Goal: Check status: Check status

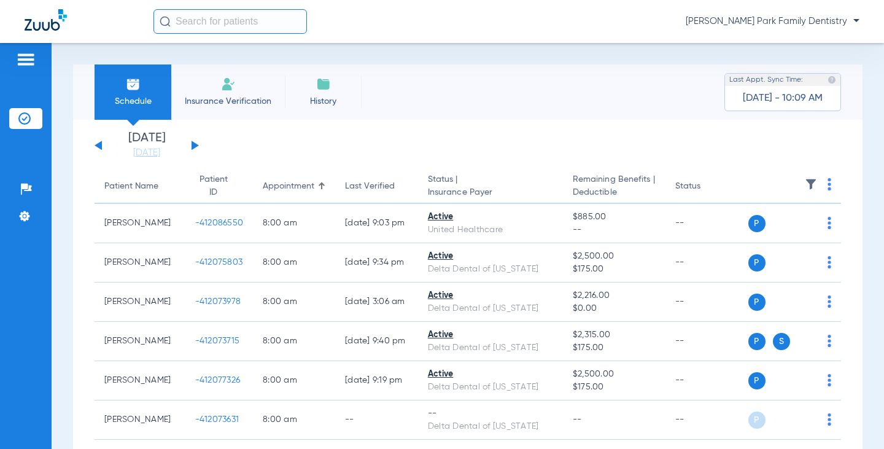
click at [195, 147] on button at bounding box center [194, 145] width 7 height 9
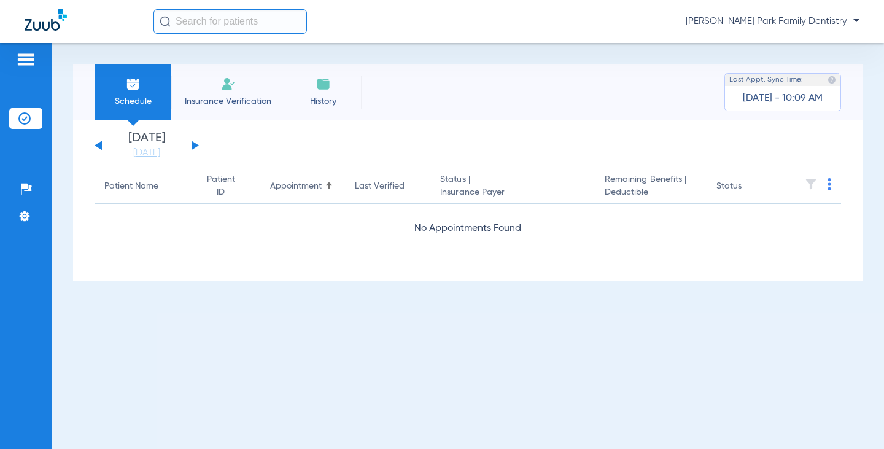
click at [189, 147] on div "[DATE] [DATE] [DATE] [DATE] [DATE] [DATE] [DATE] [DATE] [DATE] [DATE] [DATE] [D…" at bounding box center [146, 145] width 104 height 27
click at [193, 145] on button at bounding box center [194, 145] width 7 height 9
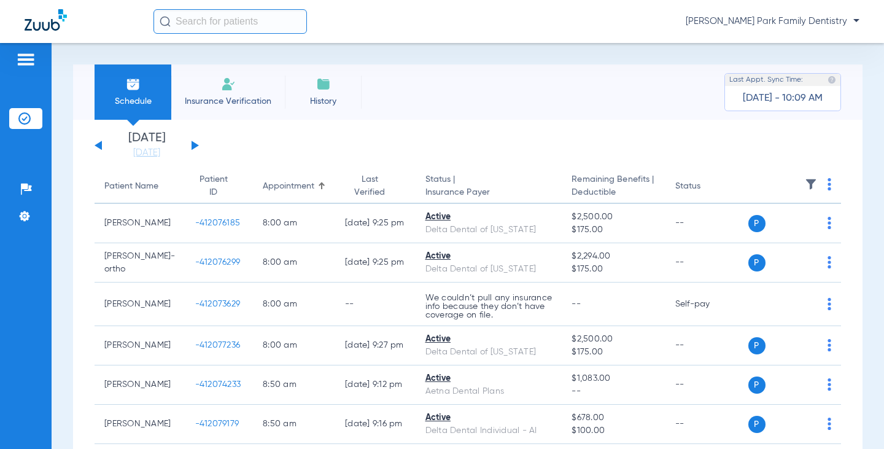
click at [804, 187] on img at bounding box center [810, 184] width 12 height 12
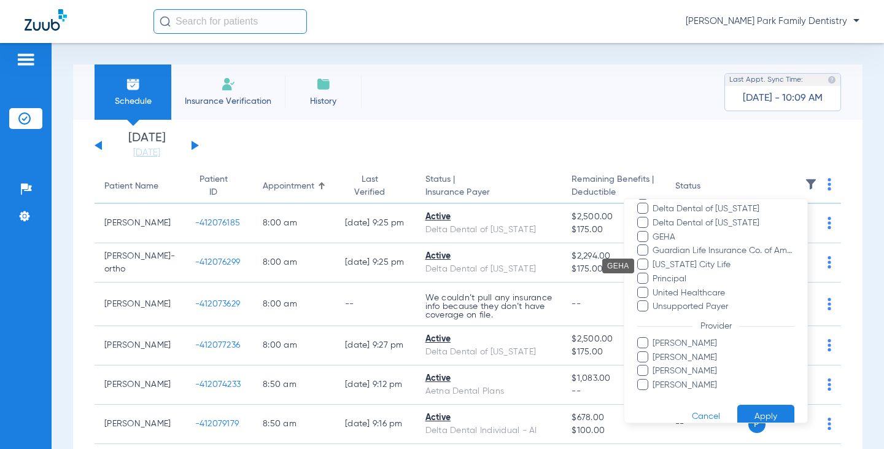
scroll to position [252, 0]
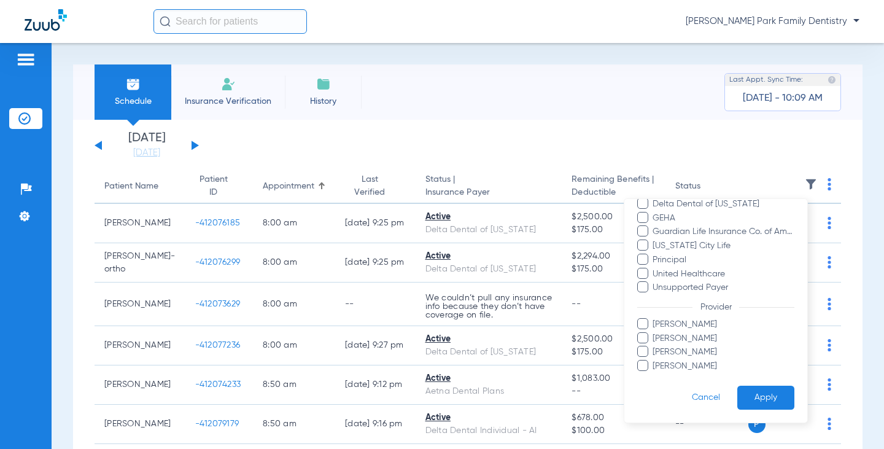
click at [695, 369] on span "[PERSON_NAME]" at bounding box center [723, 366] width 142 height 13
click at [654, 374] on input "[PERSON_NAME]" at bounding box center [654, 374] width 0 height 0
click at [766, 393] on button "Apply" at bounding box center [765, 397] width 57 height 24
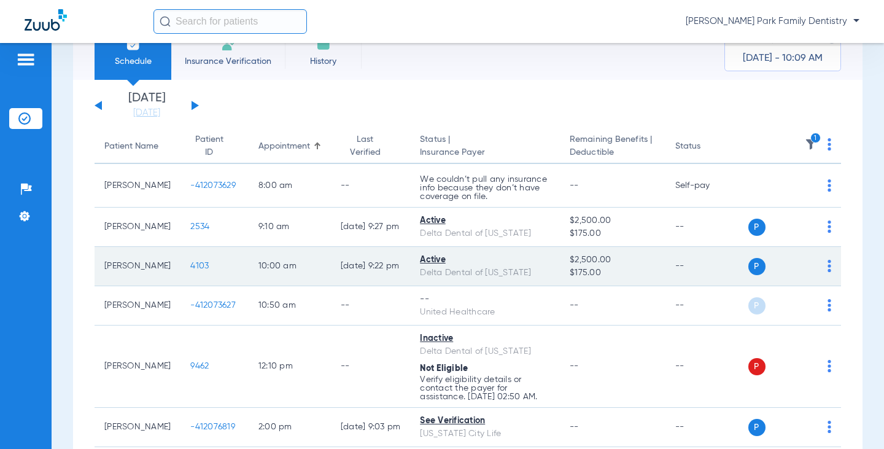
scroll to position [61, 0]
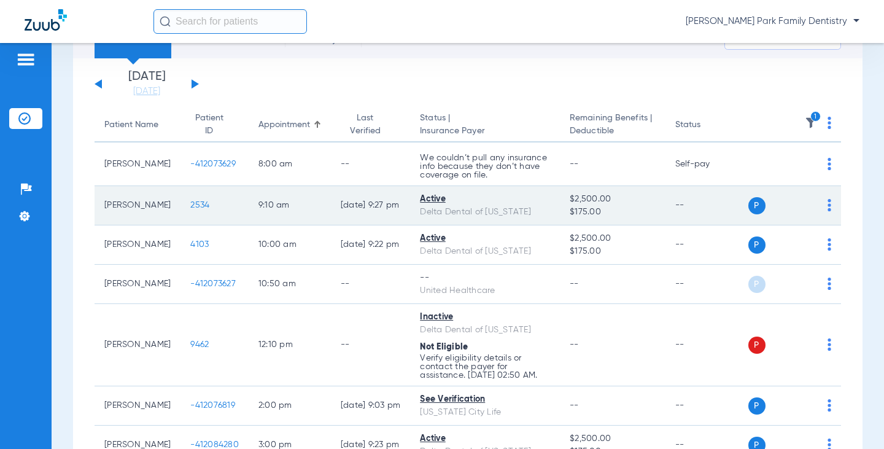
click at [190, 206] on span "2534" at bounding box center [199, 205] width 19 height 9
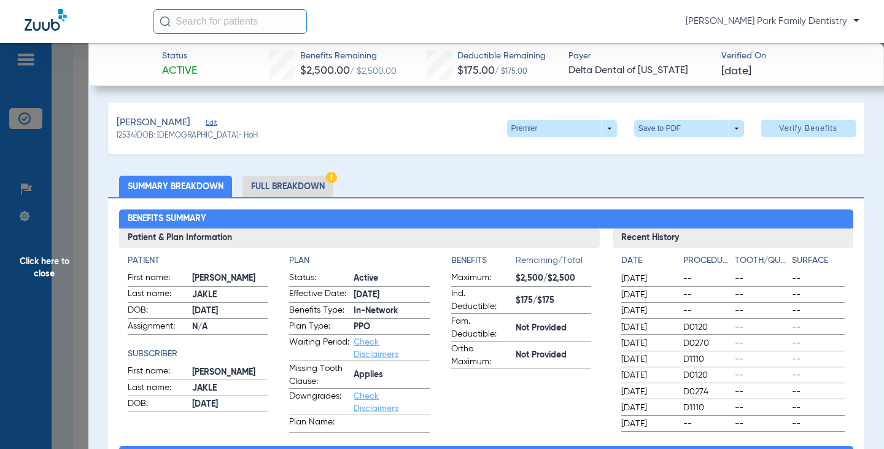
scroll to position [0, 0]
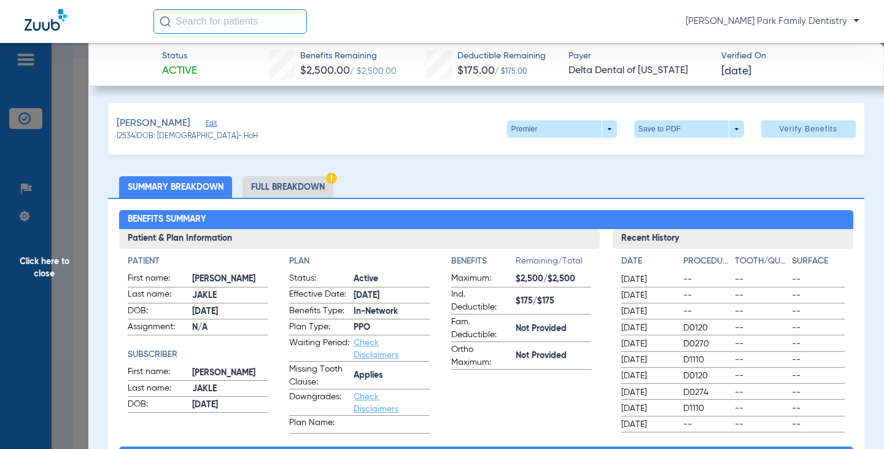
click at [49, 264] on span "Click here to close" at bounding box center [44, 267] width 88 height 449
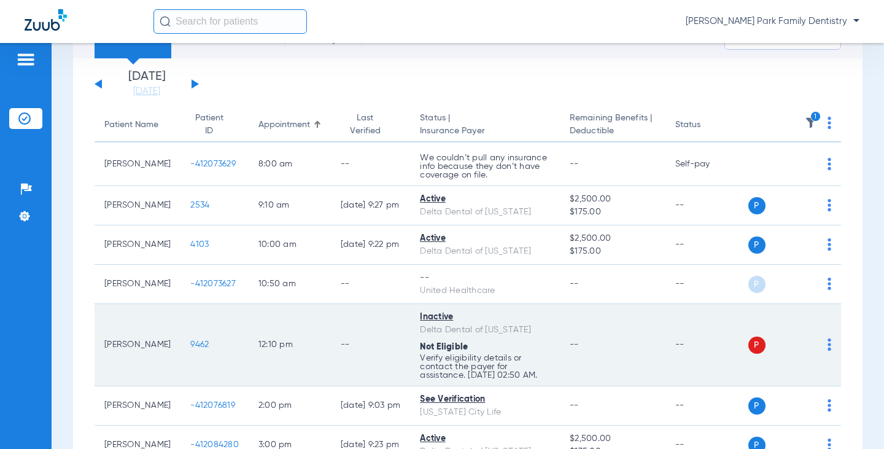
click at [190, 344] on span "9462" at bounding box center [199, 344] width 18 height 9
